Goal: Find specific page/section: Find specific page/section

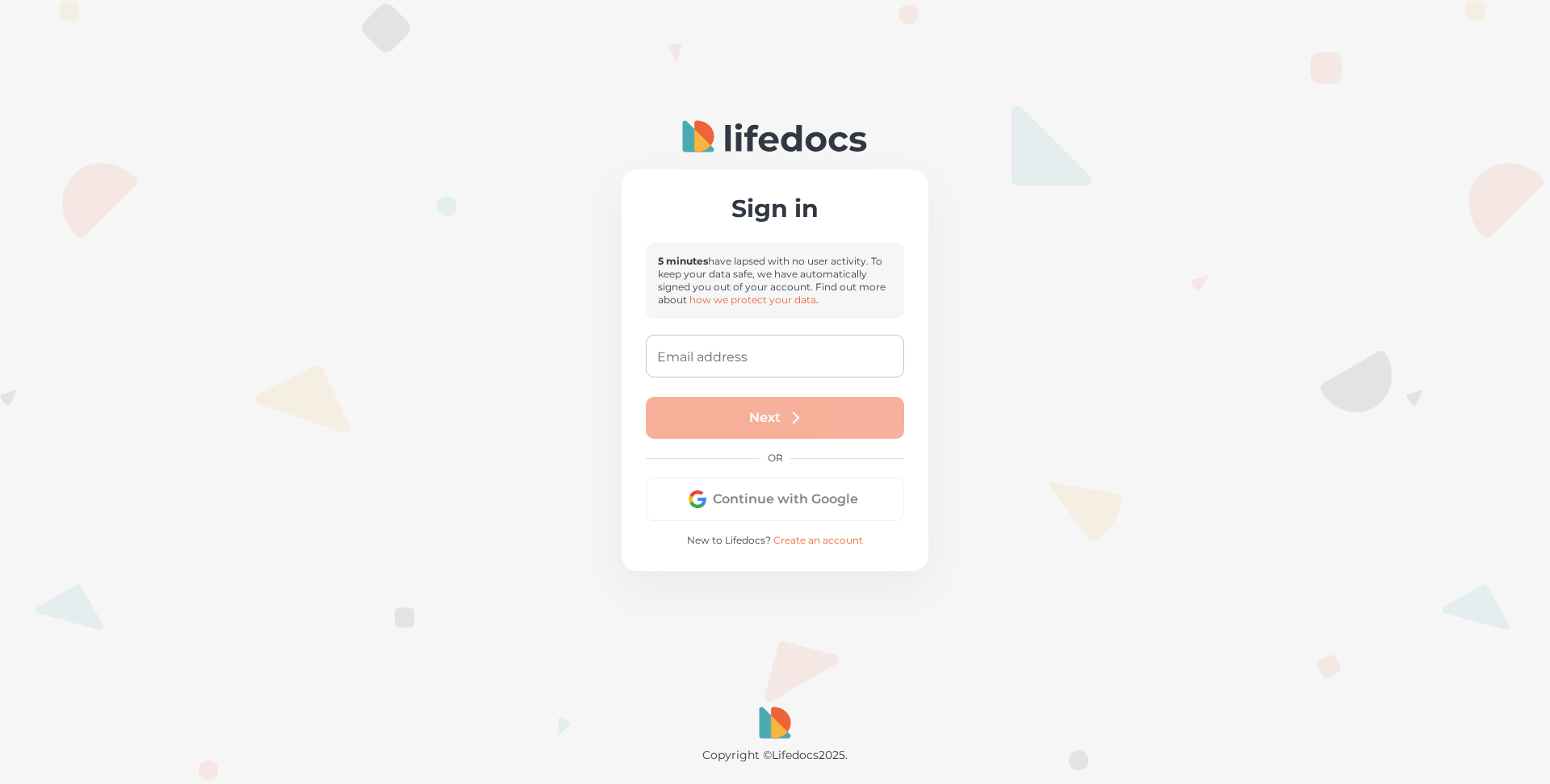
click at [774, 505] on button "Continue with Google" at bounding box center [775, 499] width 258 height 43
click at [757, 498] on div "Sign in 5 minutes have lapsed with no user activity. To keep your data safe, we…" at bounding box center [775, 371] width 307 height 402
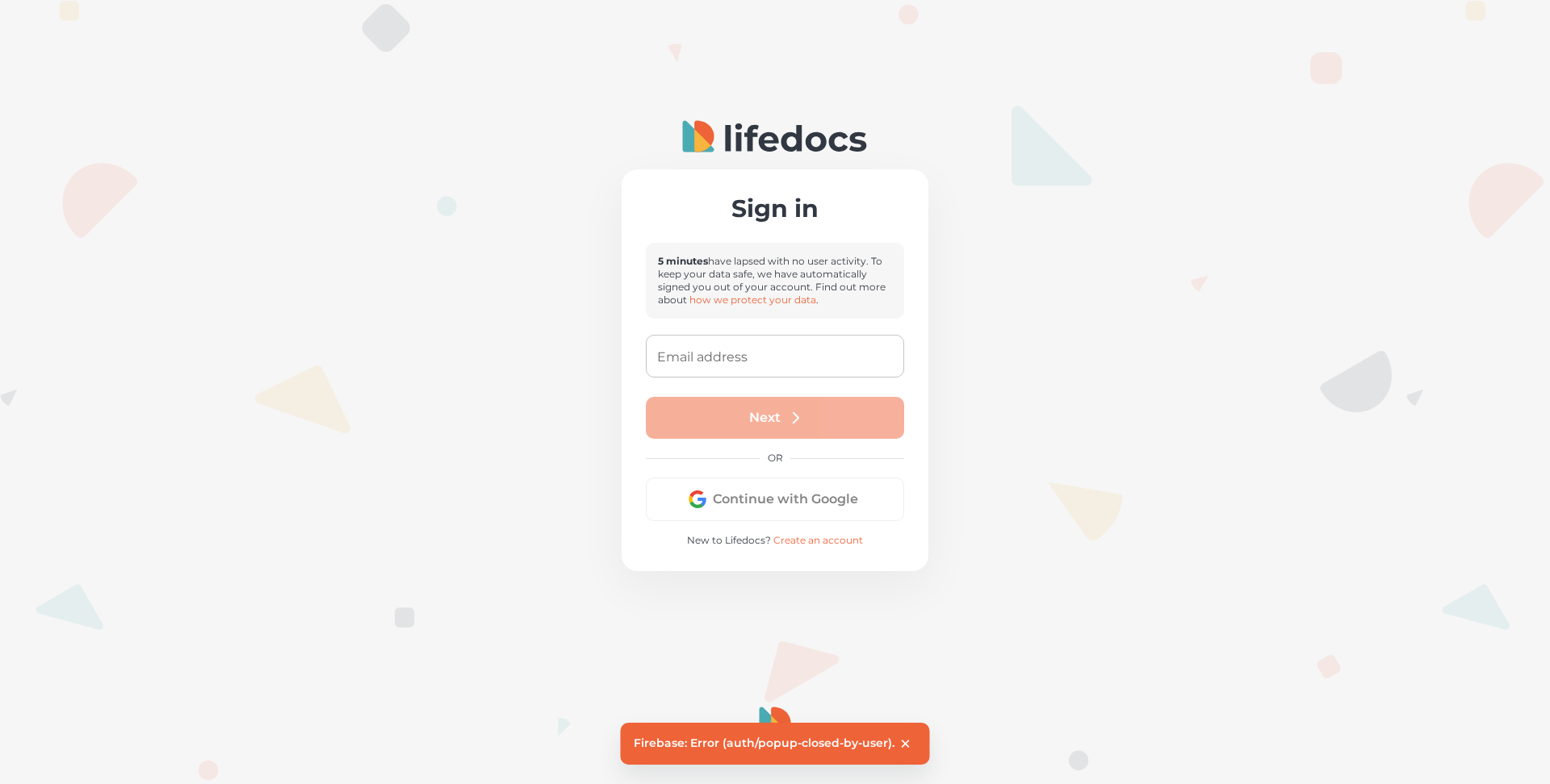
click at [722, 496] on button "Continue with Google" at bounding box center [775, 499] width 258 height 43
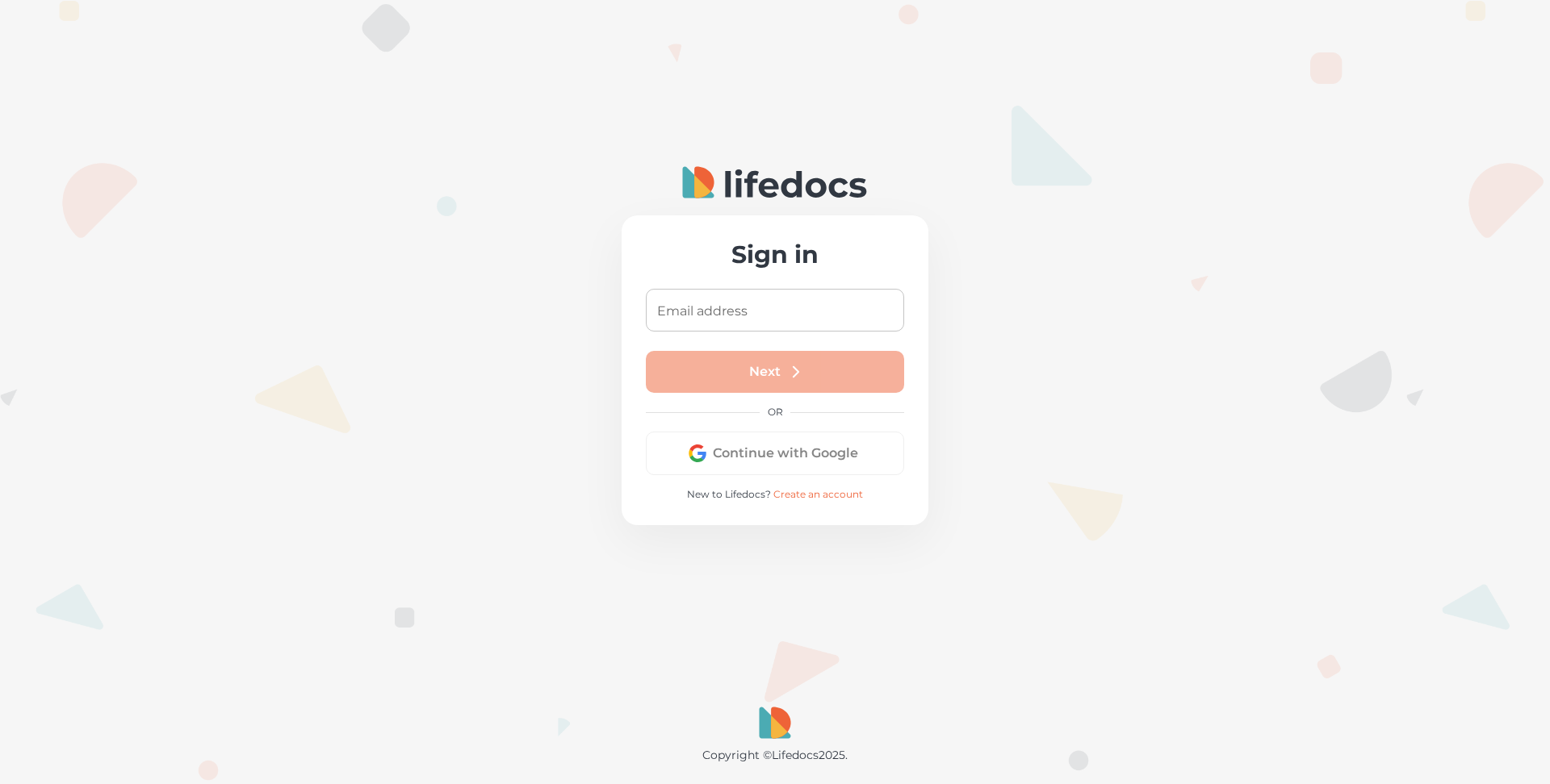
click at [752, 468] on button "Continue with Google" at bounding box center [775, 453] width 258 height 43
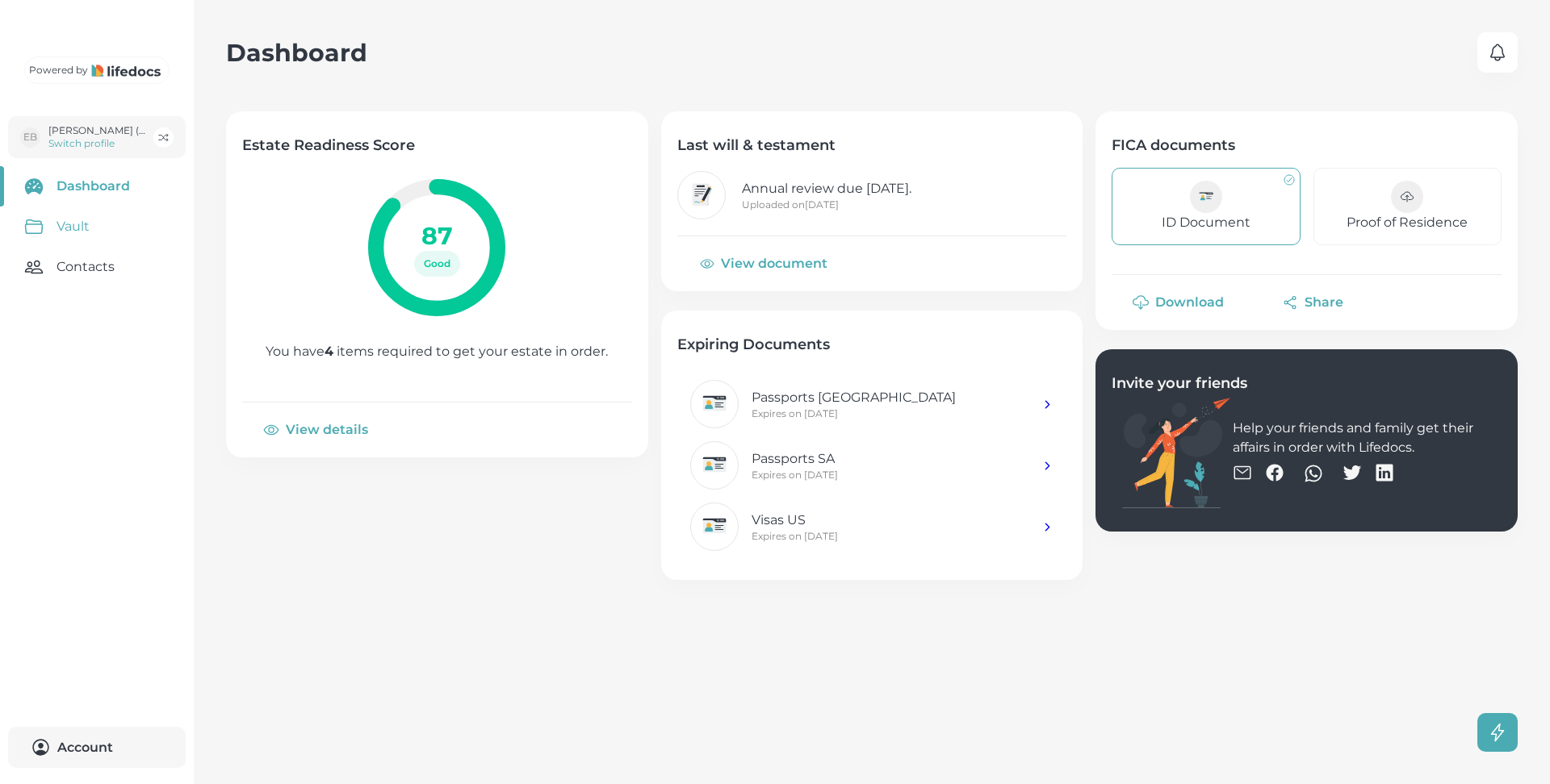
click at [91, 247] on link "Vault" at bounding box center [97, 226] width 194 height 40
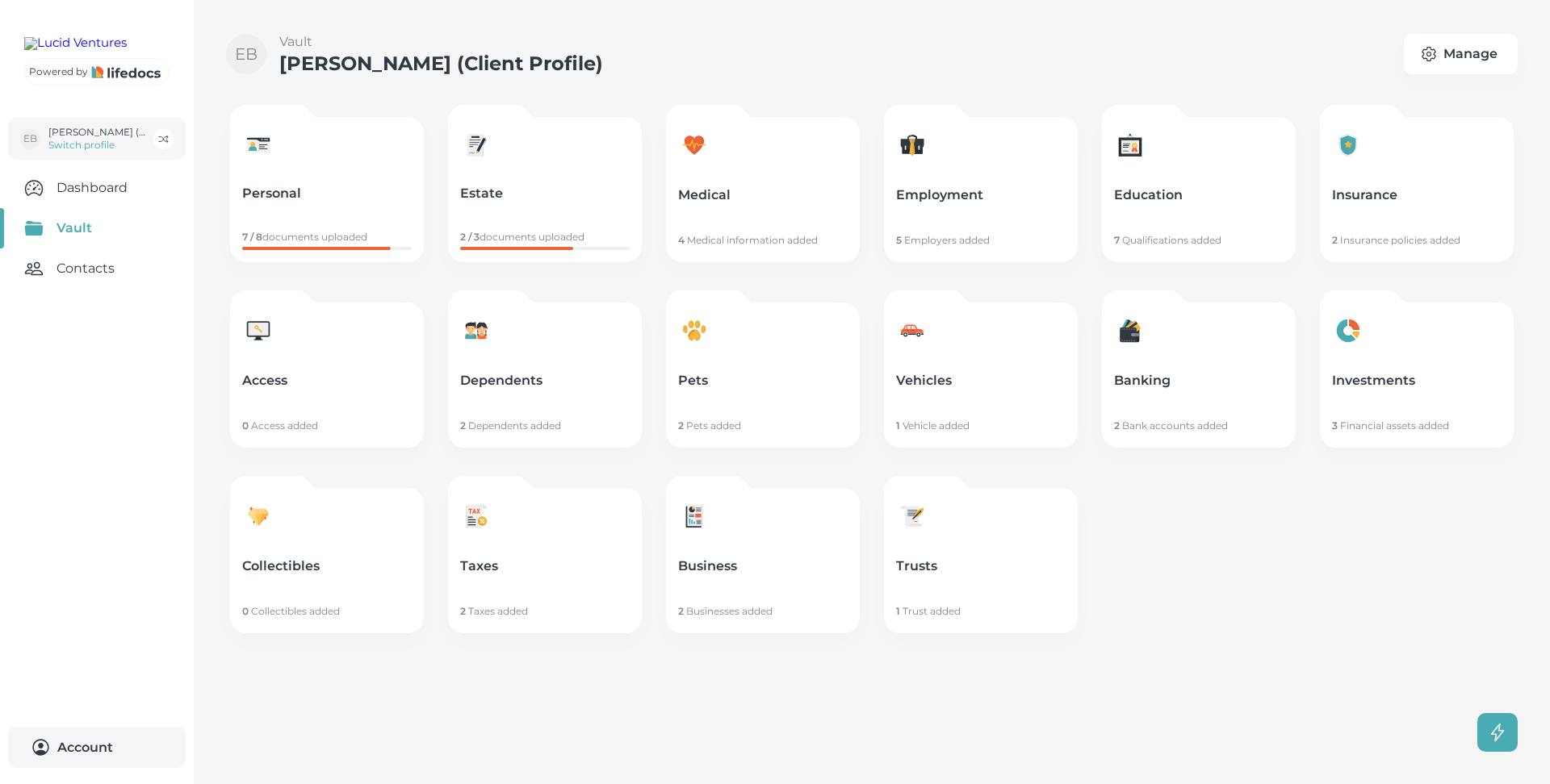
click at [788, 553] on link "Business 2 Businesses added" at bounding box center [763, 560] width 194 height 145
click at [525, 562] on p "Taxes" at bounding box center [545, 567] width 170 height 16
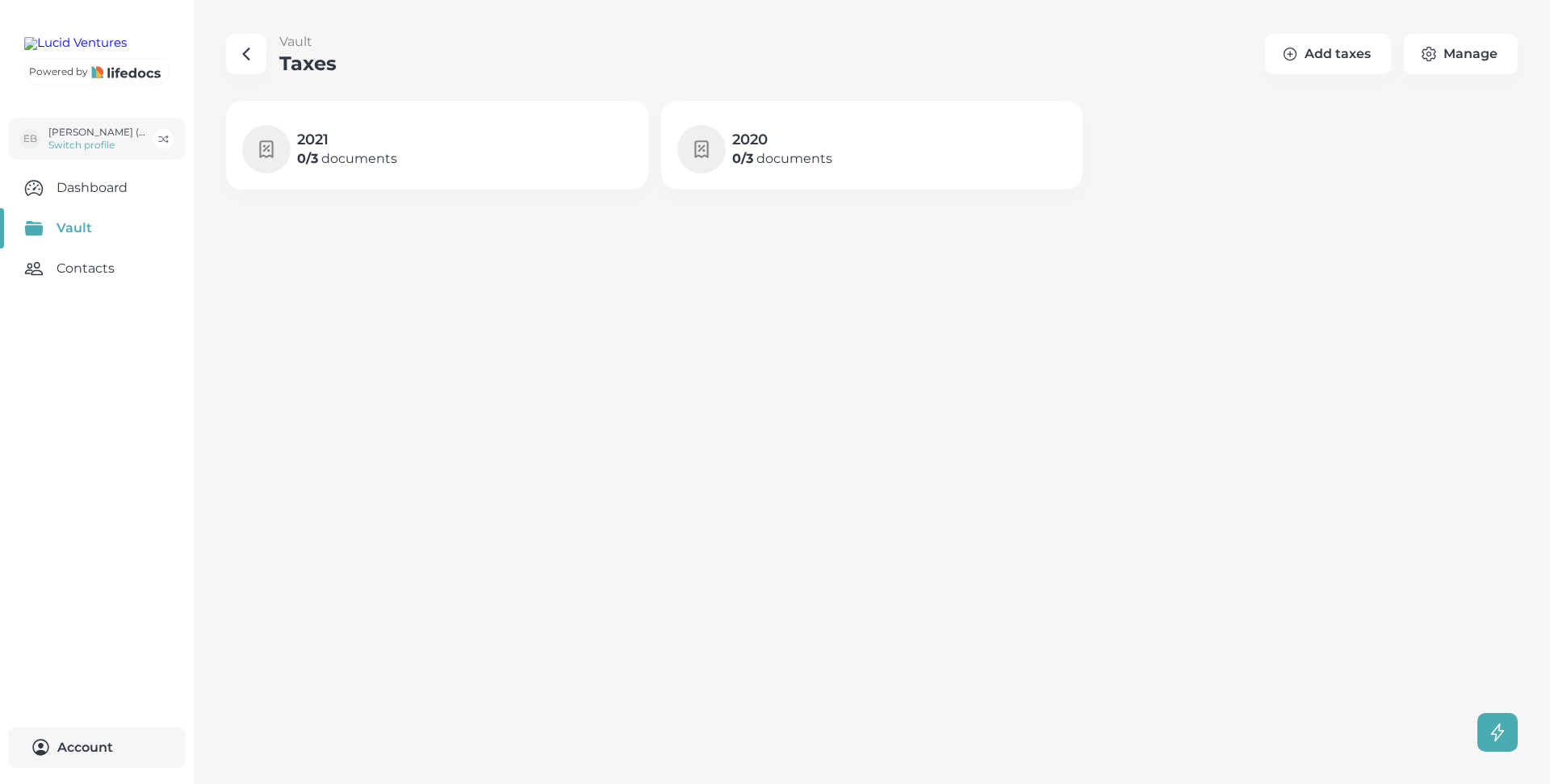
click at [249, 56] on icon "button" at bounding box center [246, 54] width 20 height 20
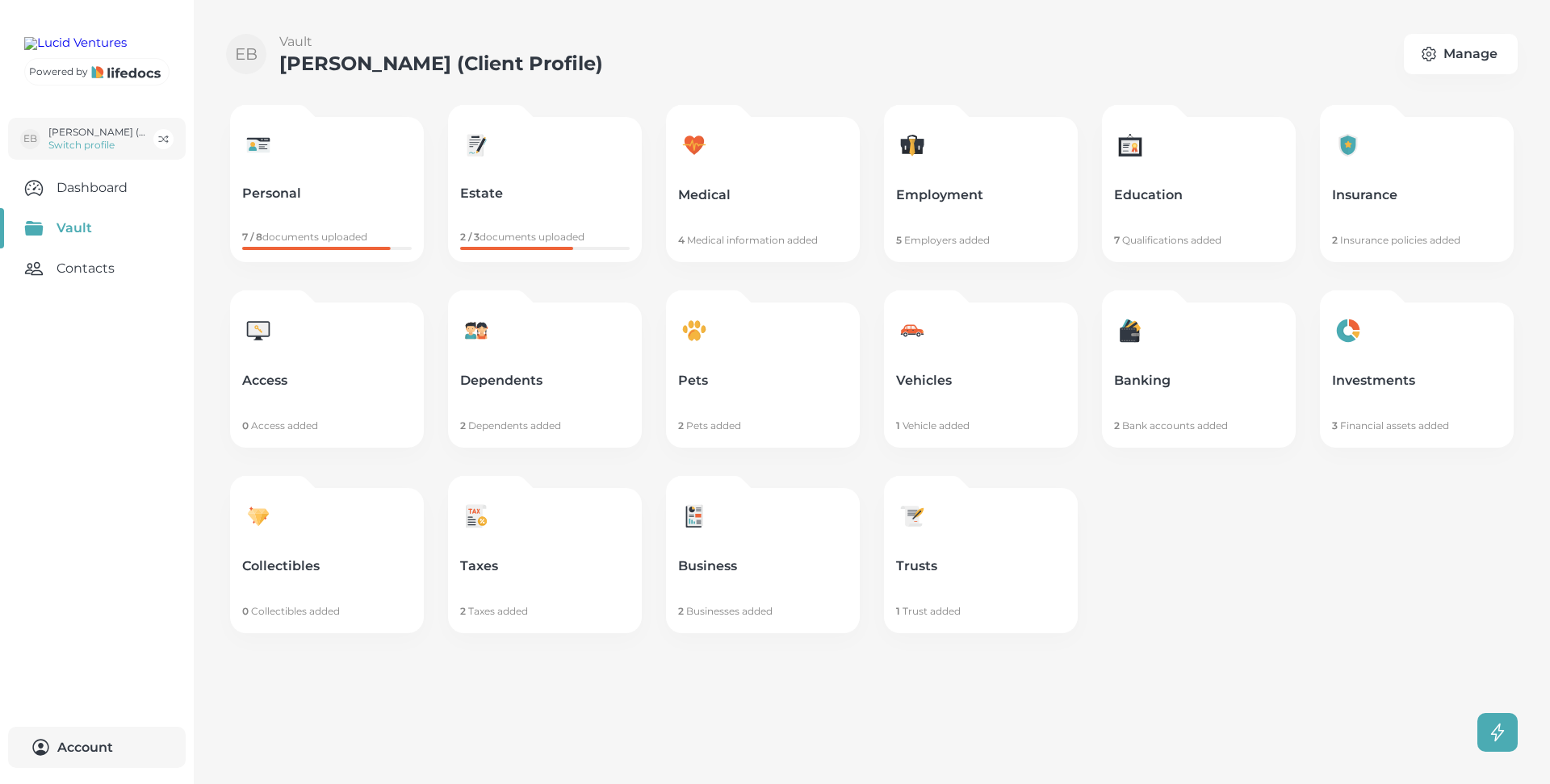
click at [721, 499] on link "Business 2 Businesses added" at bounding box center [763, 560] width 194 height 145
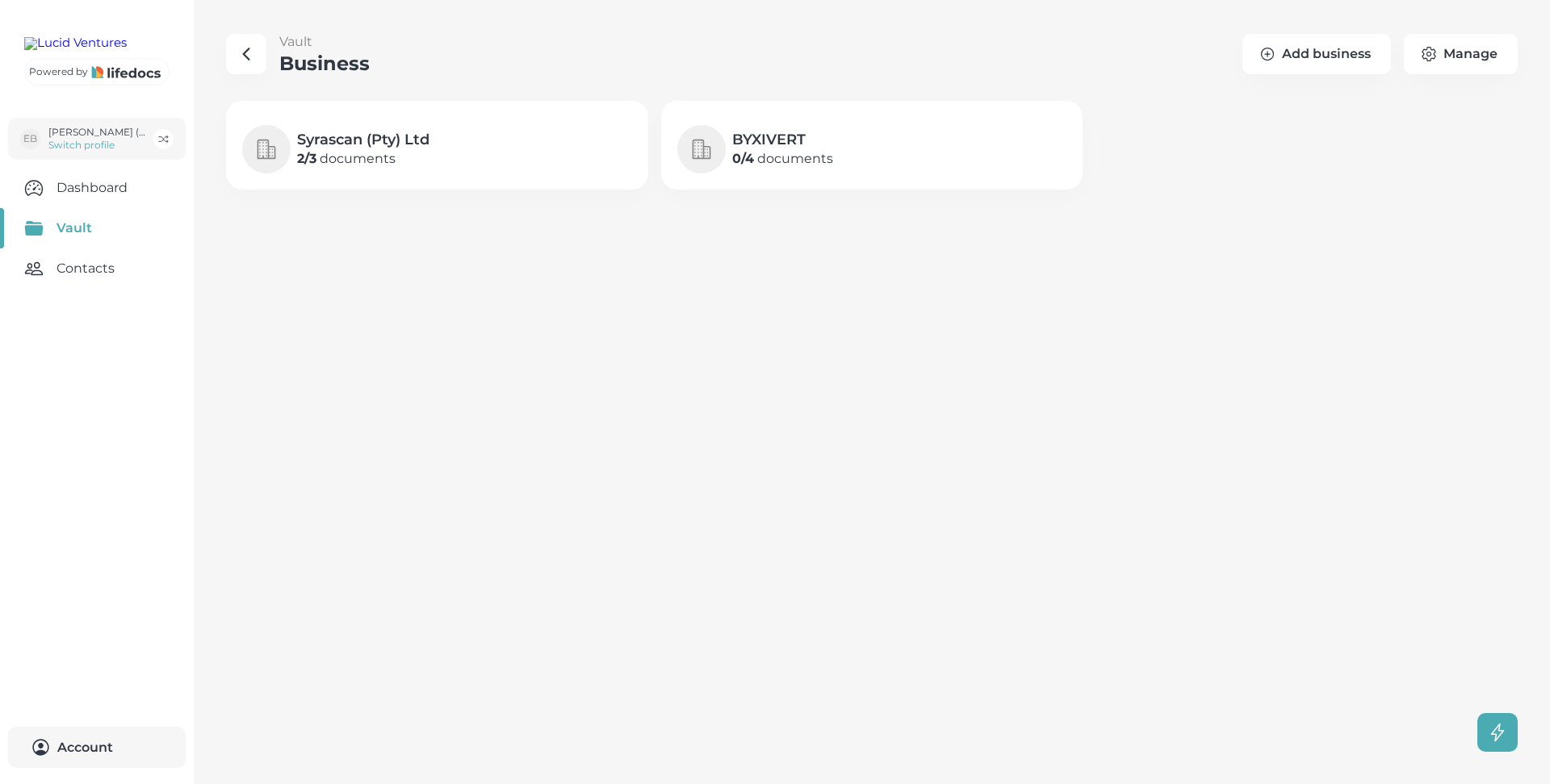
click at [379, 142] on h4 "Syrascan (Pty) Ltd" at bounding box center [363, 139] width 132 height 20
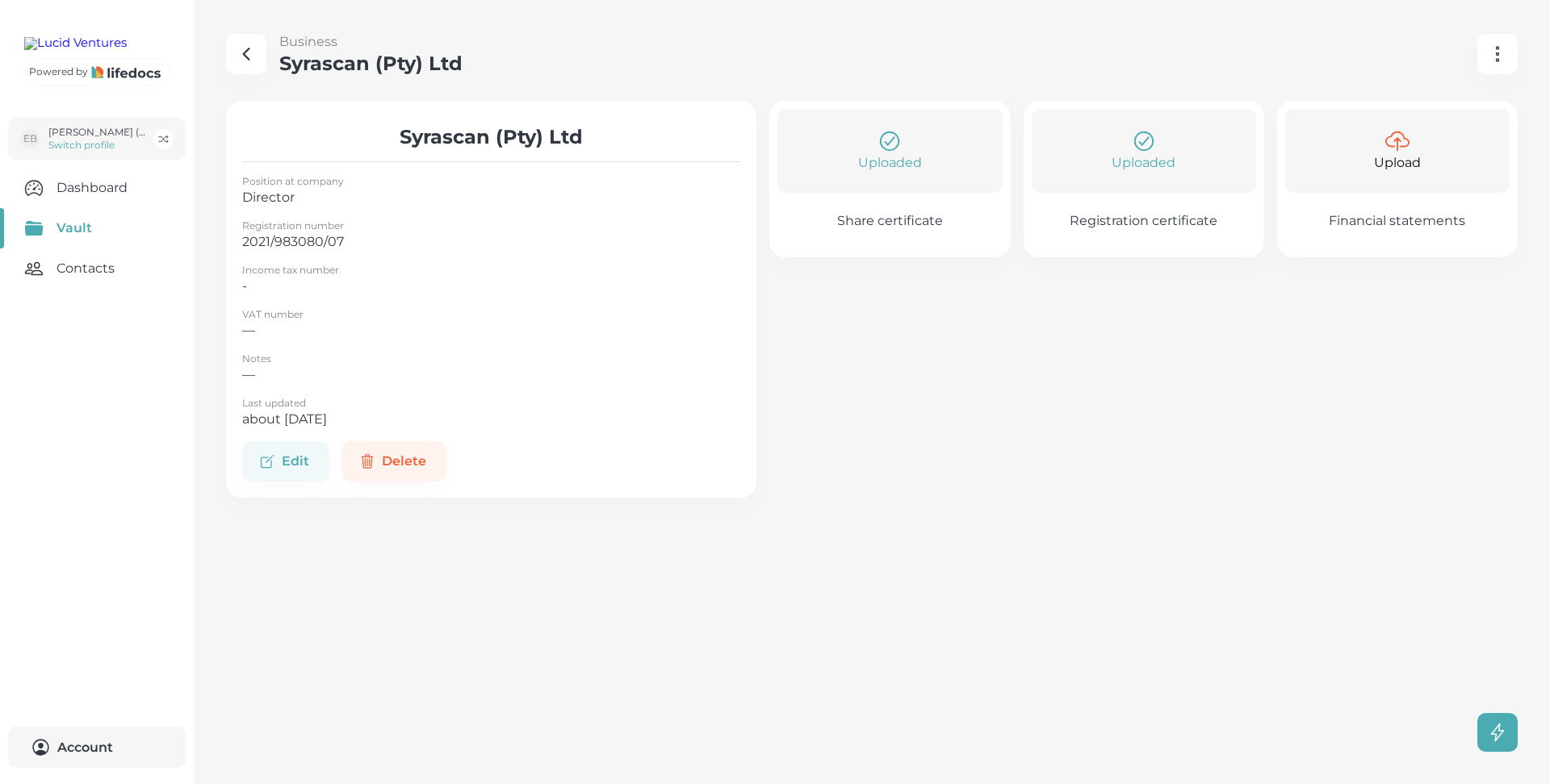
click at [878, 224] on p "Share certificate" at bounding box center [889, 221] width 106 height 16
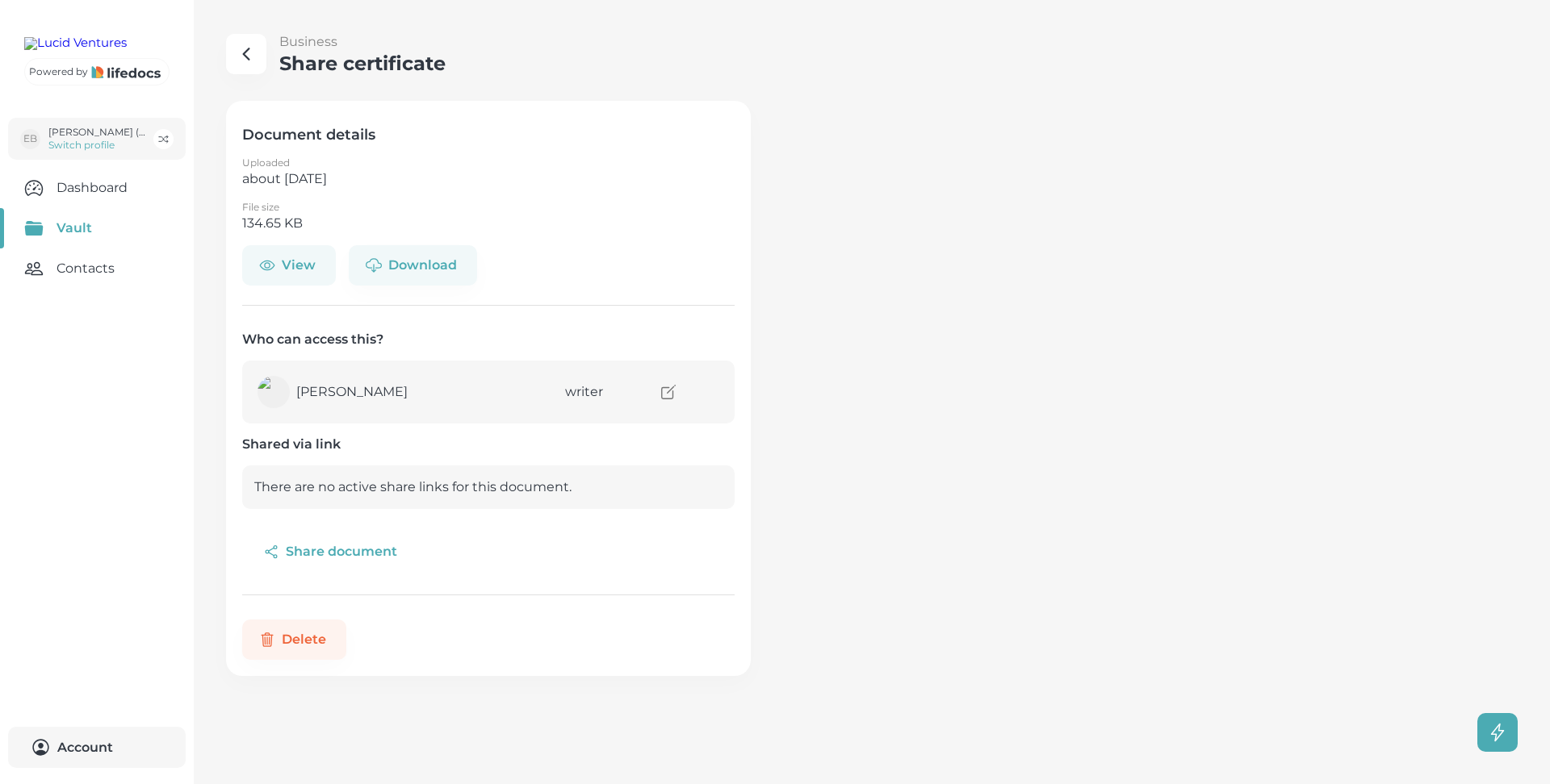
click at [277, 260] on button "View" at bounding box center [289, 265] width 94 height 40
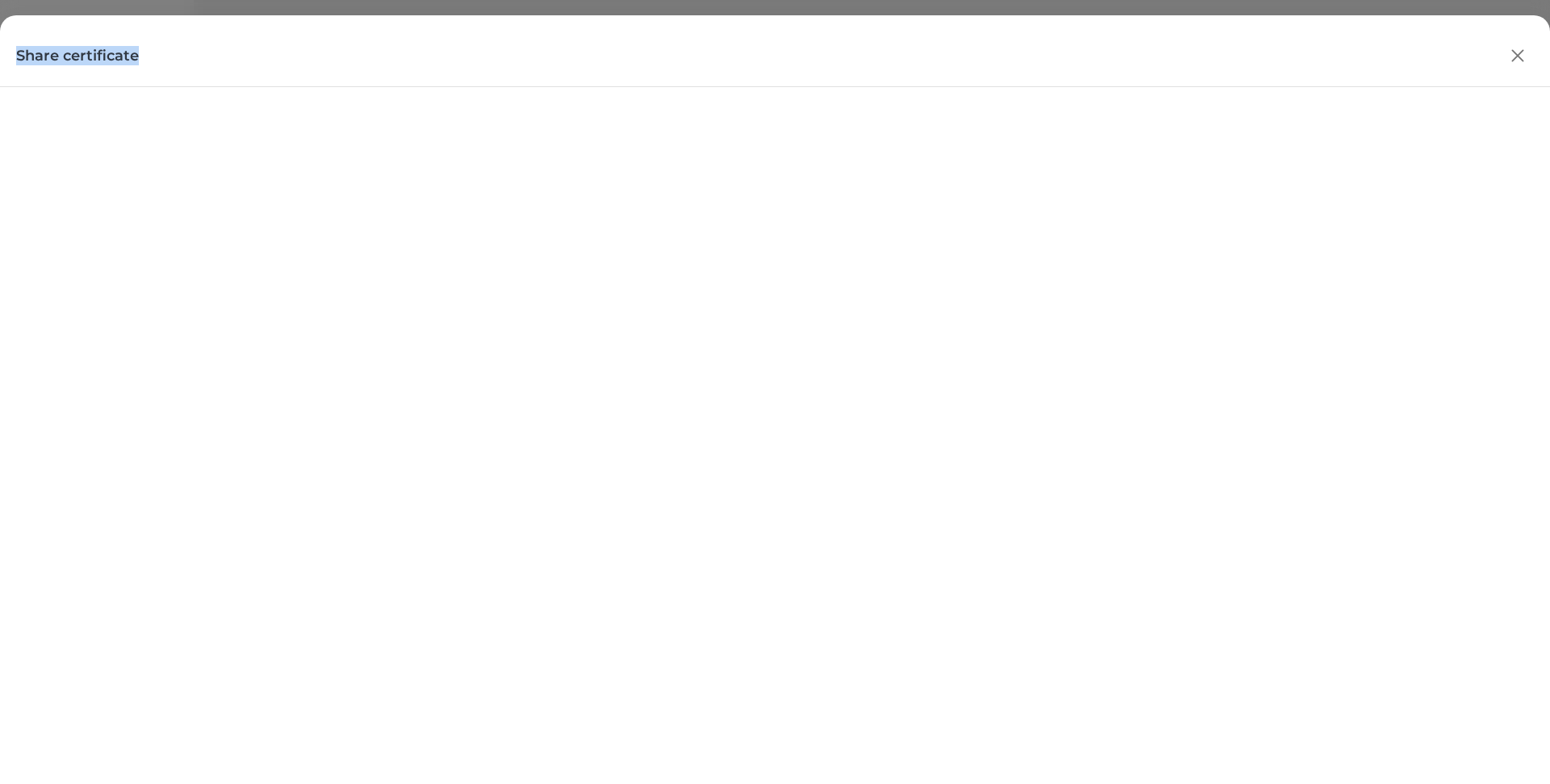
drag, startPoint x: 144, startPoint y: 57, endPoint x: 12, endPoint y: 52, distance: 132.1
click at [12, 52] on div "Share certificate" at bounding box center [775, 48] width 1550 height 65
copy h4 "Share certificate"
click at [1522, 54] on icon "button" at bounding box center [1518, 56] width 25 height 25
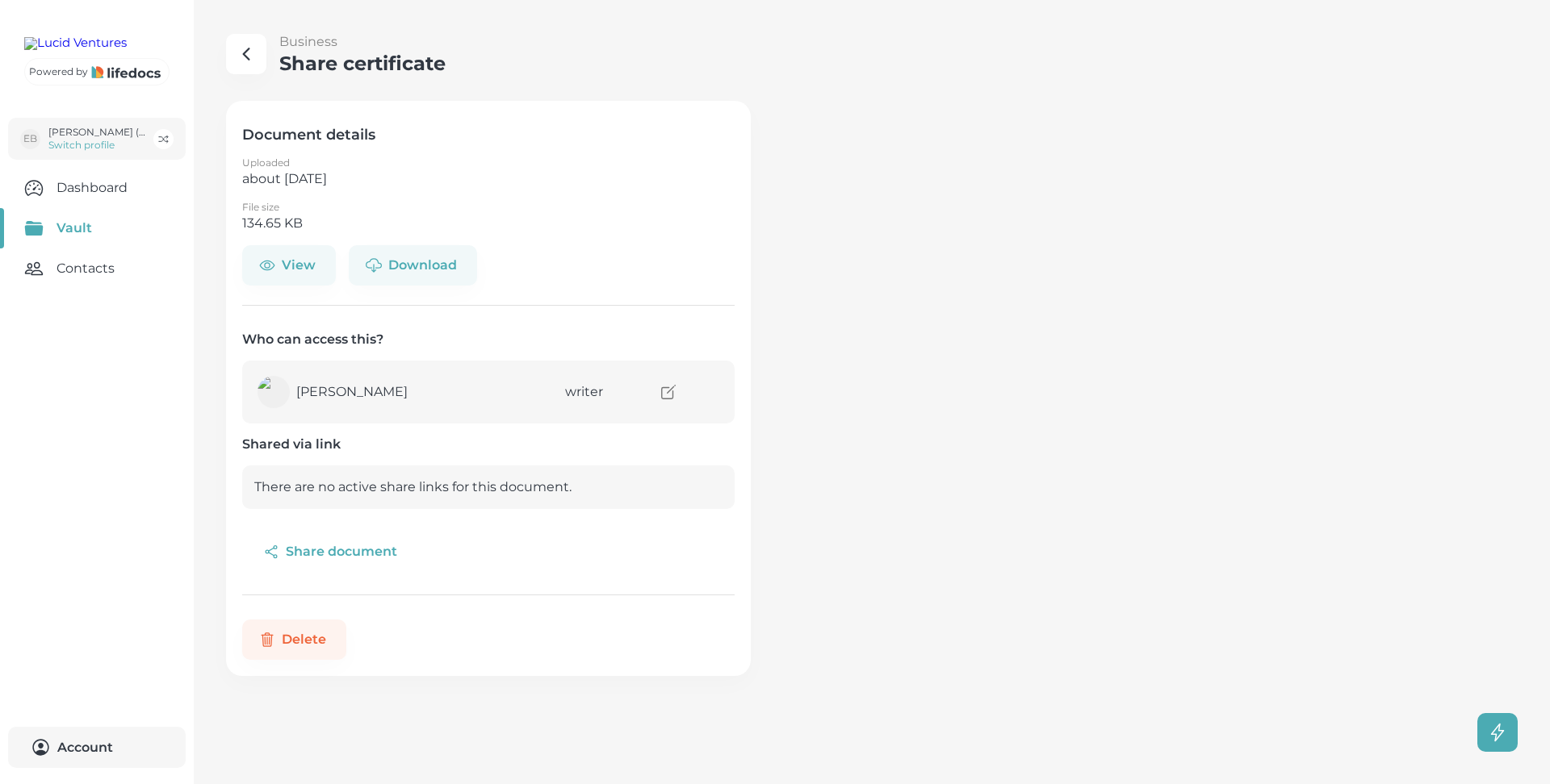
click at [251, 52] on icon "button" at bounding box center [246, 54] width 20 height 20
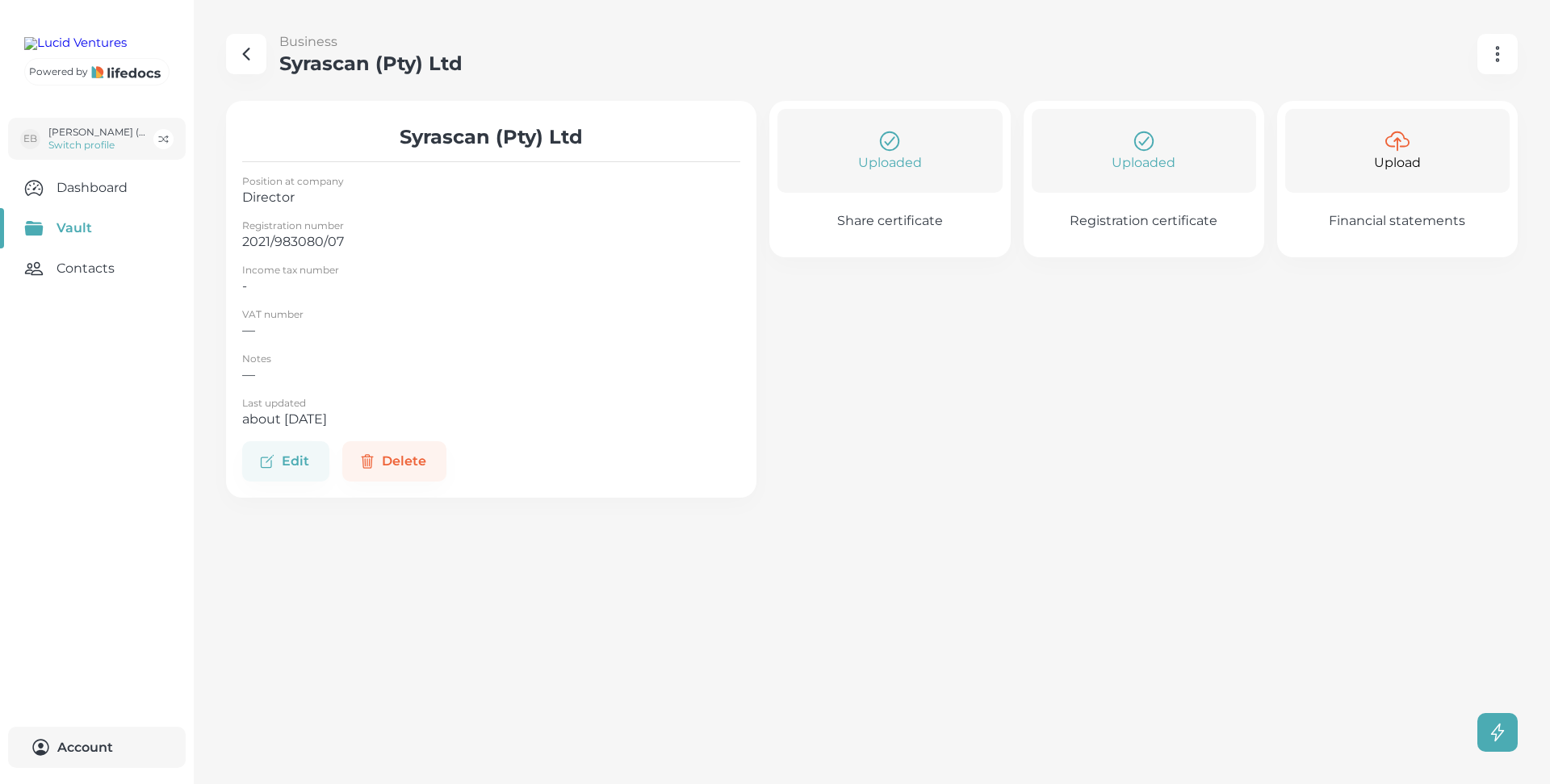
click at [1118, 212] on link "Uploaded Registration certificate" at bounding box center [1144, 179] width 240 height 157
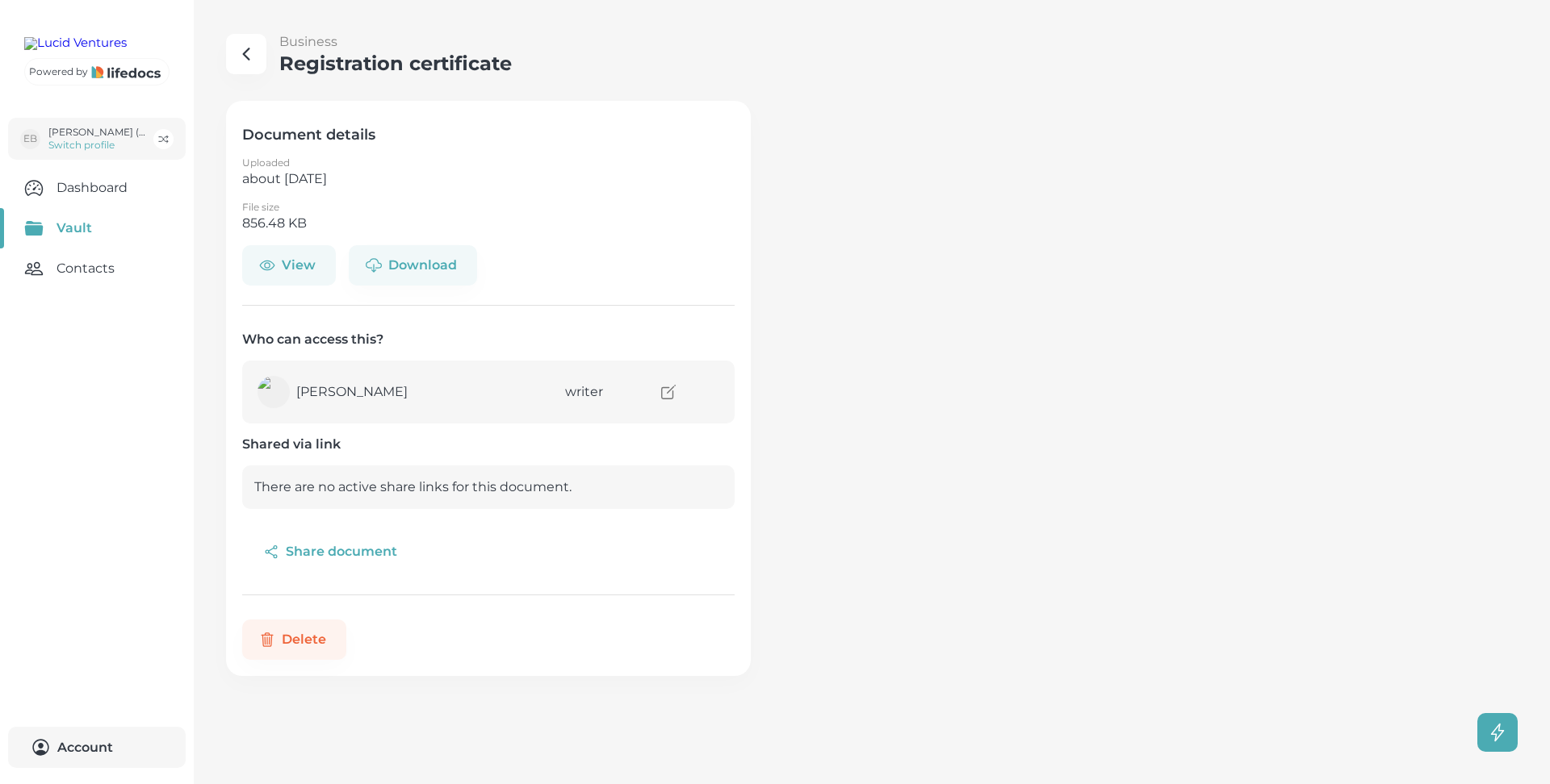
click at [291, 273] on button "View" at bounding box center [289, 265] width 94 height 40
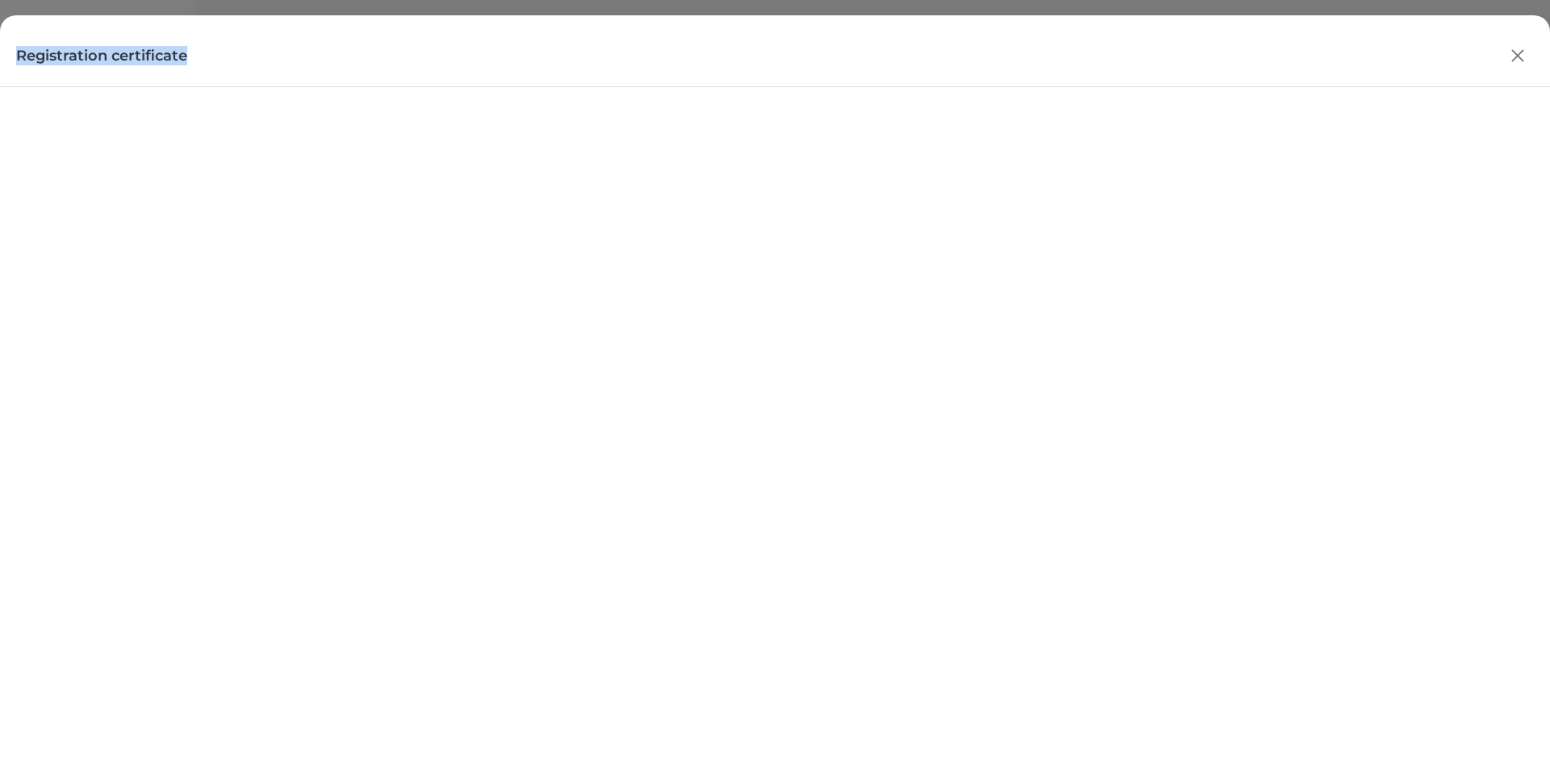
drag, startPoint x: 197, startPoint y: 57, endPoint x: 17, endPoint y: 59, distance: 180.0
click at [17, 59] on div "Registration certificate" at bounding box center [775, 48] width 1550 height 65
copy h4 "Registration certificate"
